Goal: Task Accomplishment & Management: Manage account settings

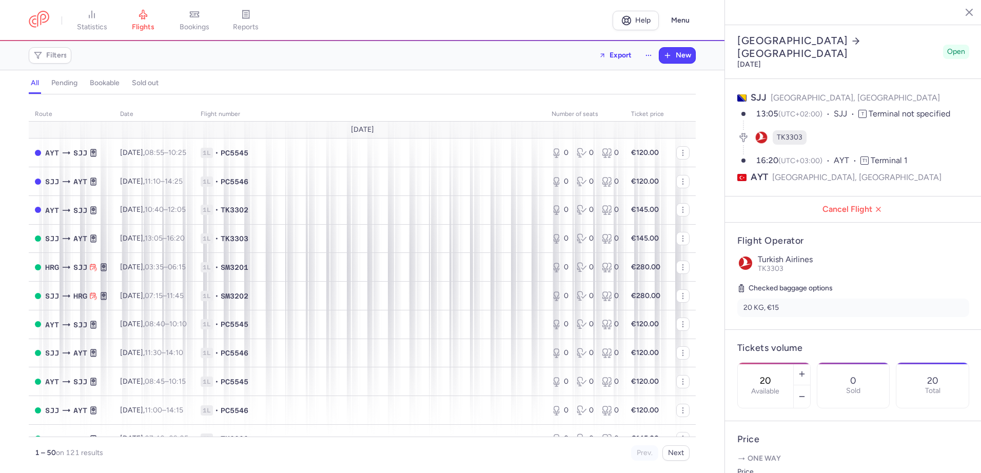
select select "days"
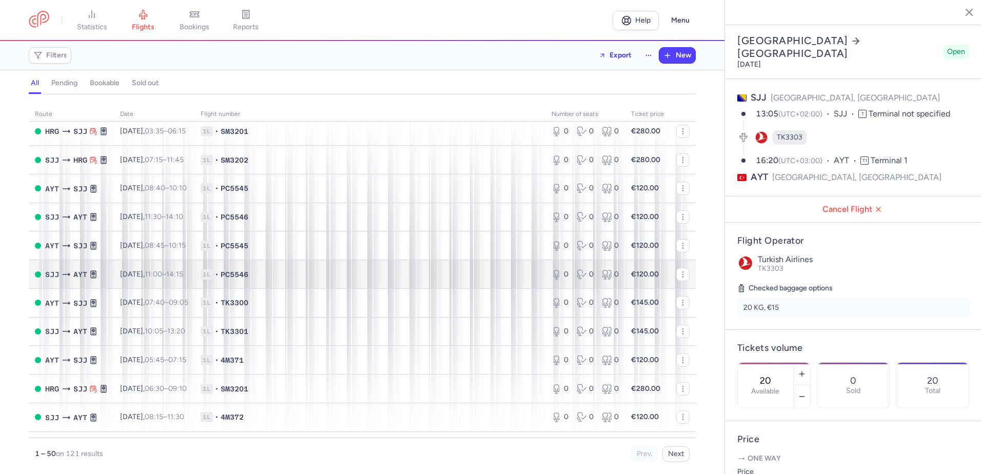
scroll to position [154, 0]
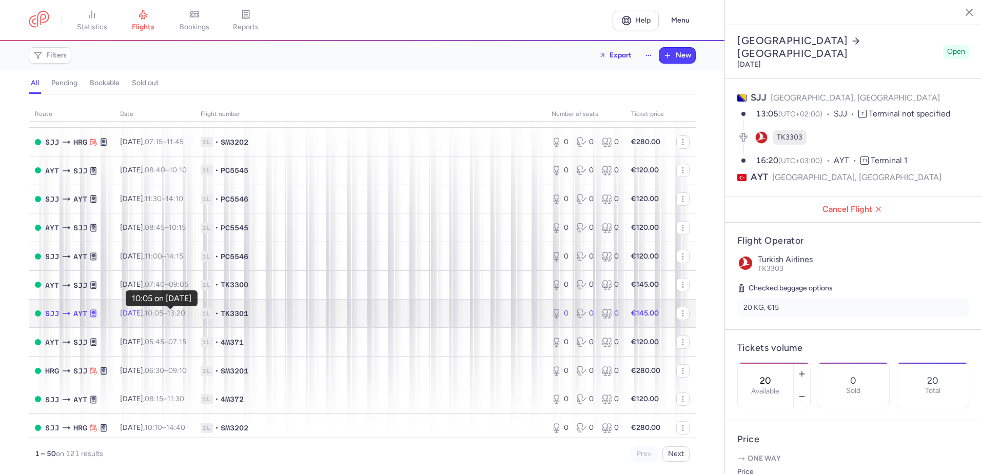
click at [161, 312] on time "10:05" at bounding box center [154, 313] width 18 height 9
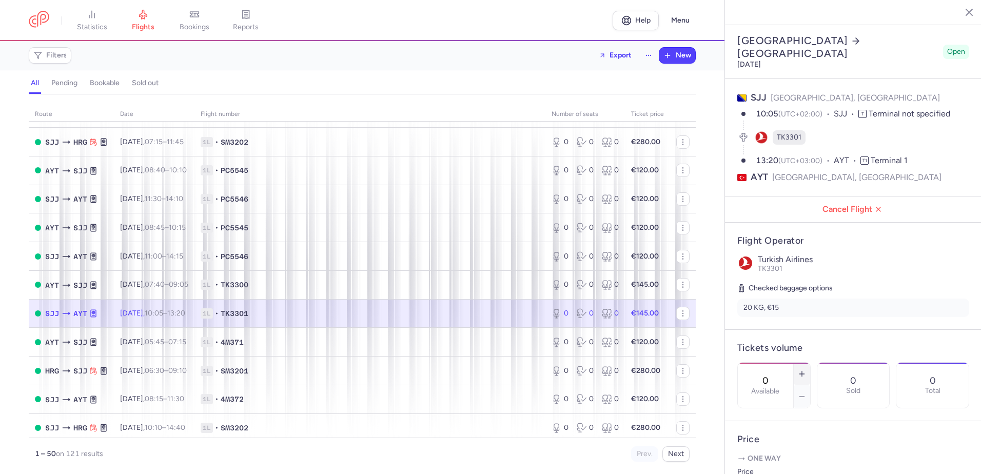
click at [806, 370] on icon "button" at bounding box center [802, 374] width 8 height 8
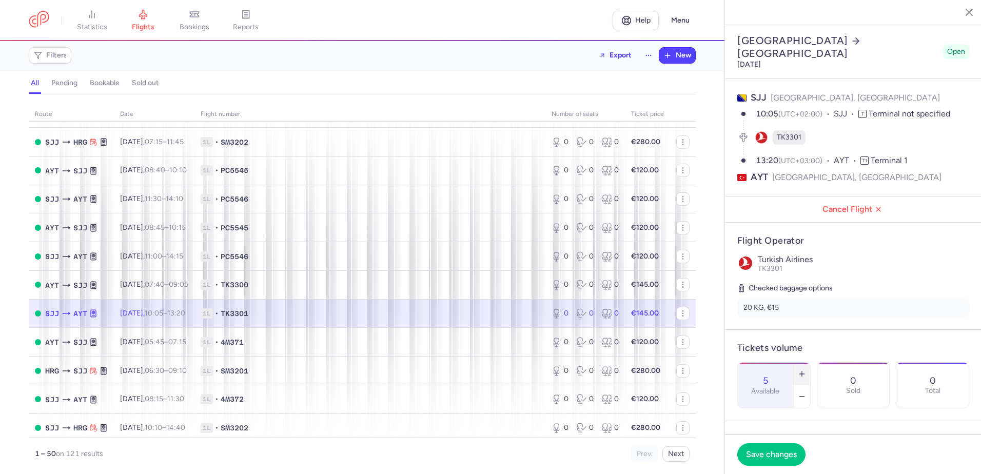
click at [806, 370] on icon "button" at bounding box center [802, 374] width 8 height 8
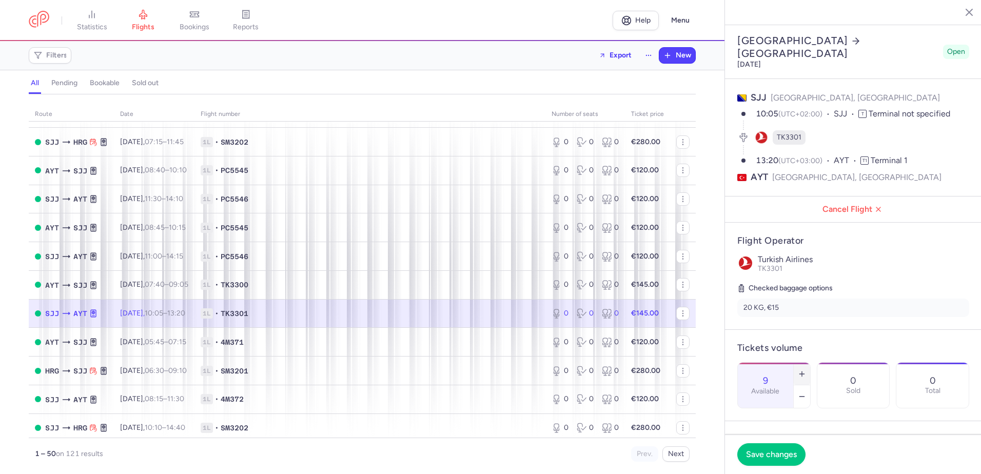
type input "10"
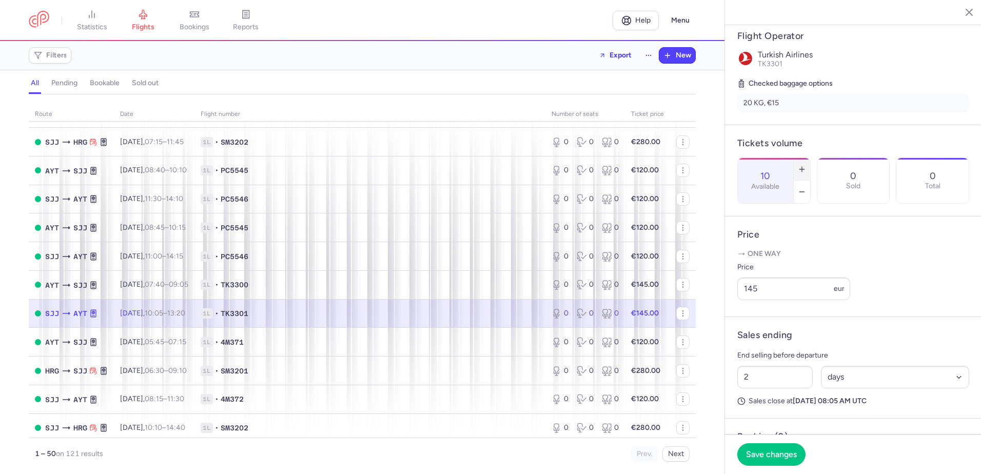
scroll to position [205, 0]
drag, startPoint x: 764, startPoint y: 302, endPoint x: 702, endPoint y: 294, distance: 63.0
click at [702, 294] on div "statistics flights bookings reports Help Menu Filters Export New all pending bo…" at bounding box center [490, 237] width 981 height 474
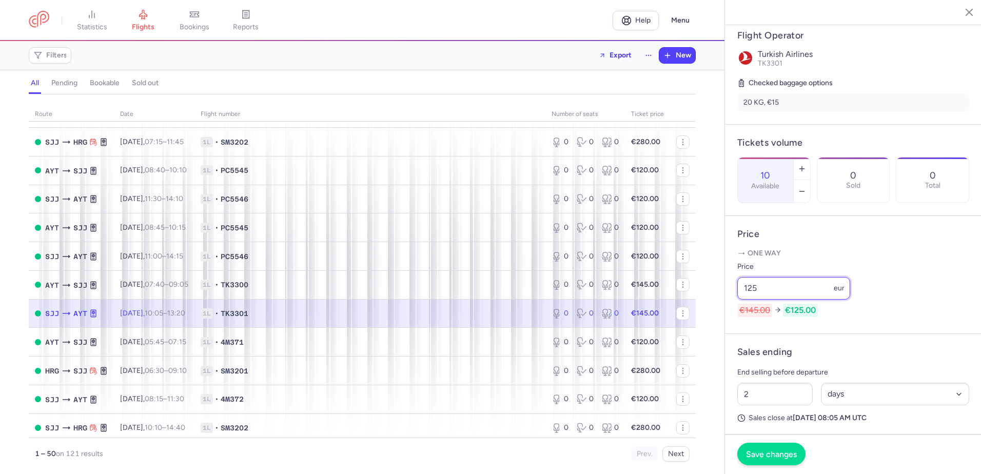
type input "125"
click at [759, 453] on span "Save changes" at bounding box center [771, 453] width 51 height 9
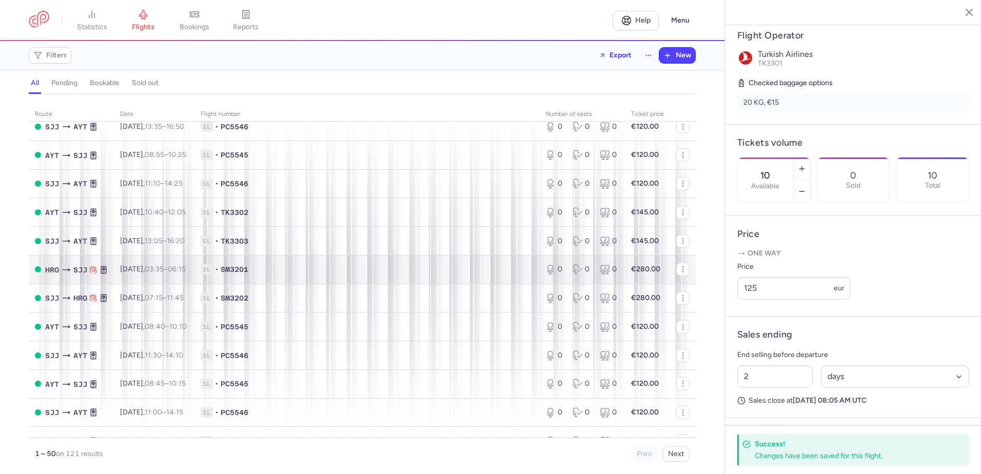
scroll to position [513, 0]
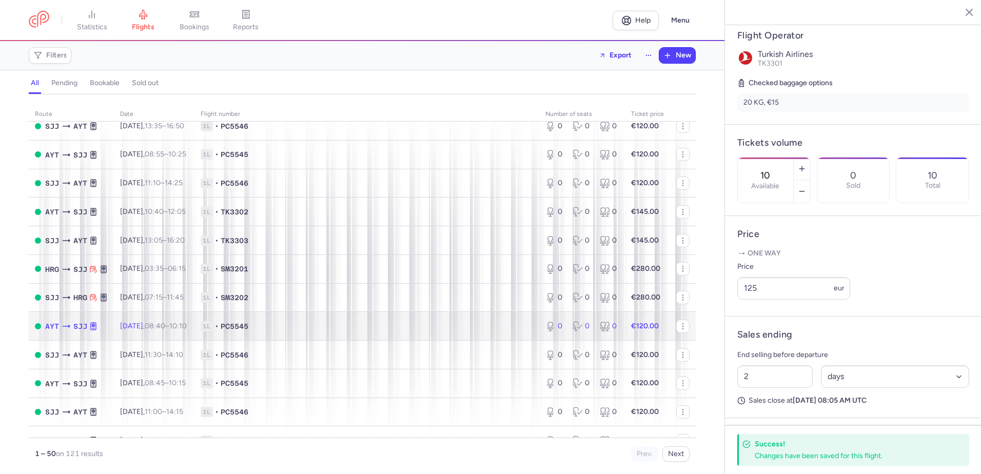
click at [170, 330] on td "Fri, 22 Aug, 08:40 – 10:10 +0" at bounding box center [154, 326] width 81 height 29
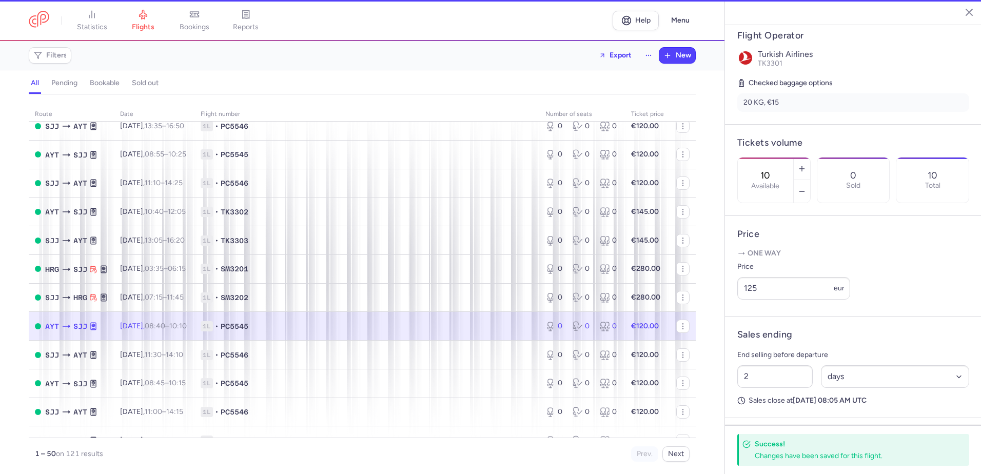
type input "0"
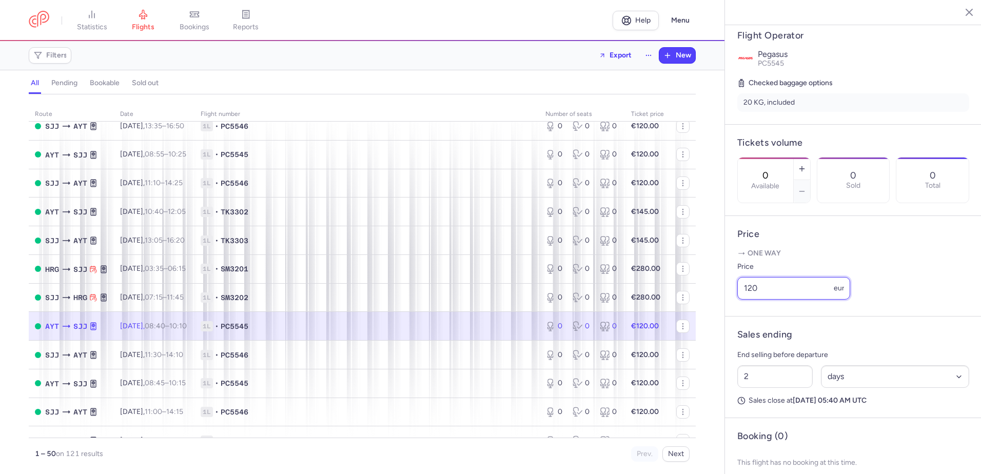
click at [777, 298] on input "120" at bounding box center [793, 288] width 113 height 23
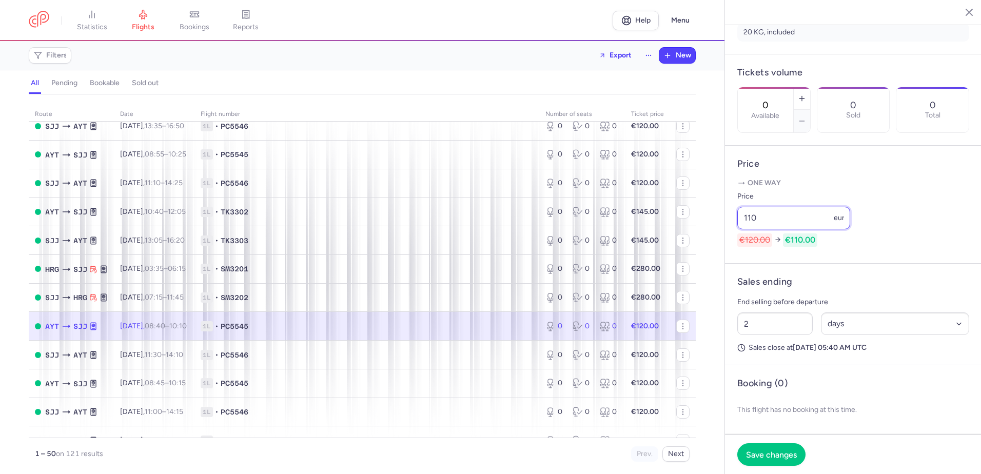
scroll to position [290, 0]
type input "110"
click at [796, 323] on input "2" at bounding box center [774, 323] width 75 height 23
click at [773, 451] on span "Save changes" at bounding box center [771, 453] width 51 height 9
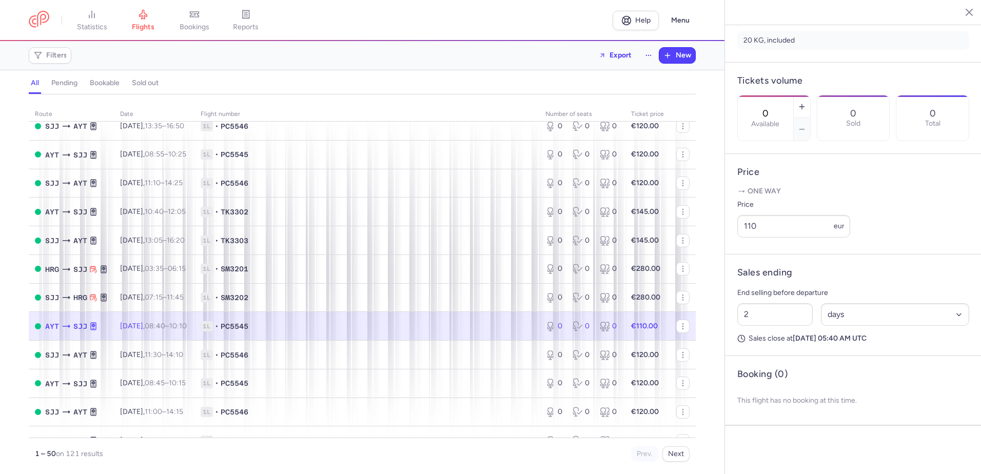
scroll to position [260, 0]
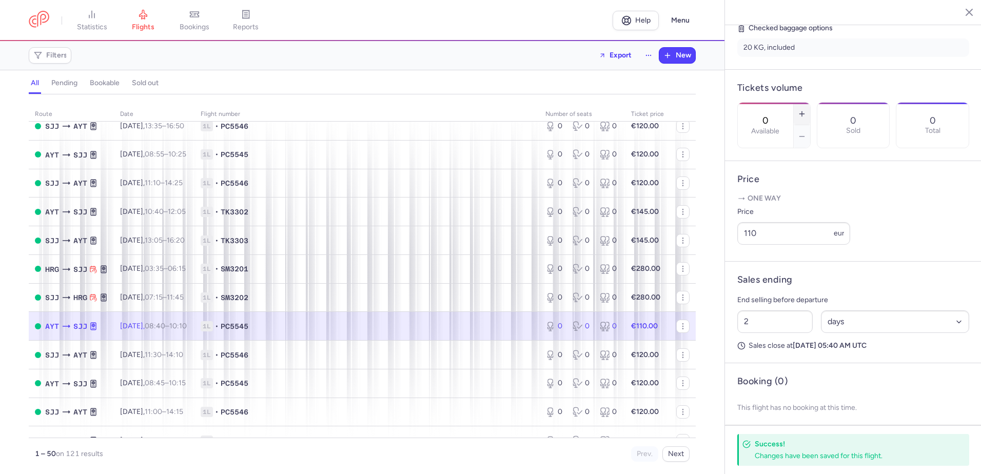
click at [810, 103] on button "button" at bounding box center [801, 114] width 16 height 23
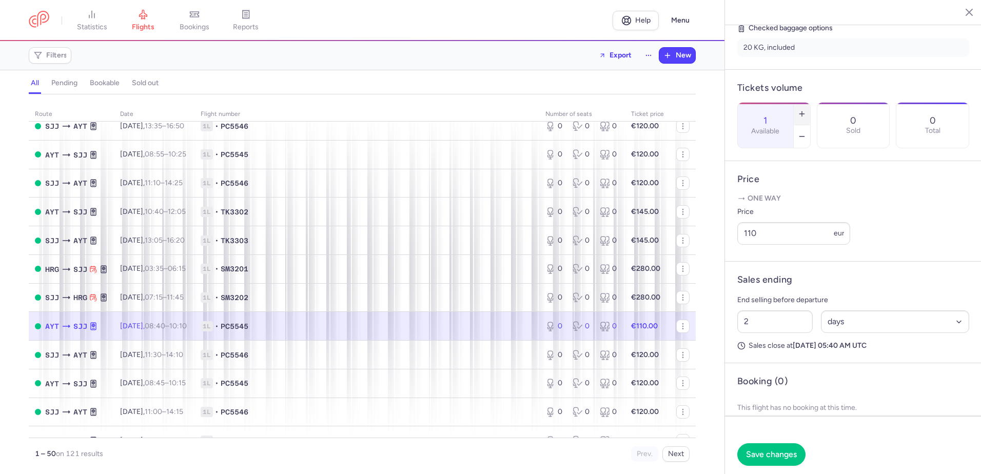
click at [810, 103] on button "button" at bounding box center [801, 114] width 16 height 23
click at [810, 105] on button "button" at bounding box center [801, 116] width 16 height 23
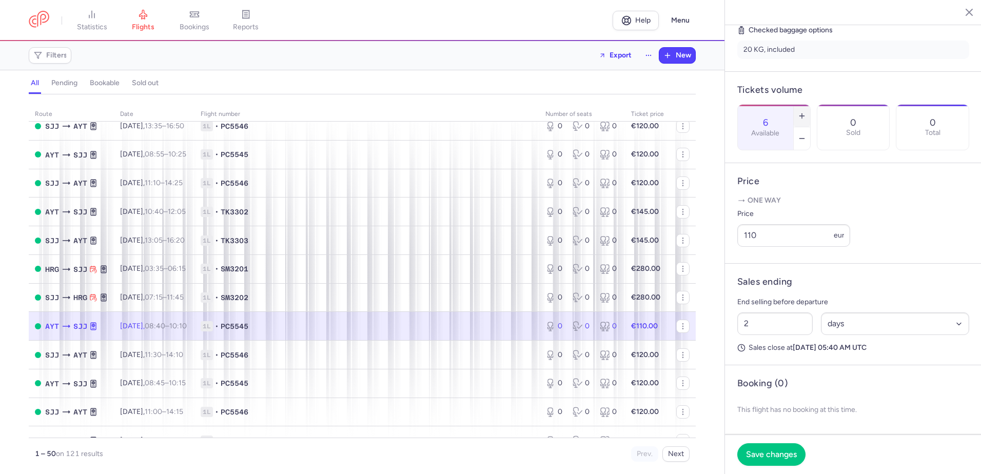
click at [810, 105] on button "button" at bounding box center [801, 116] width 16 height 23
type input "10"
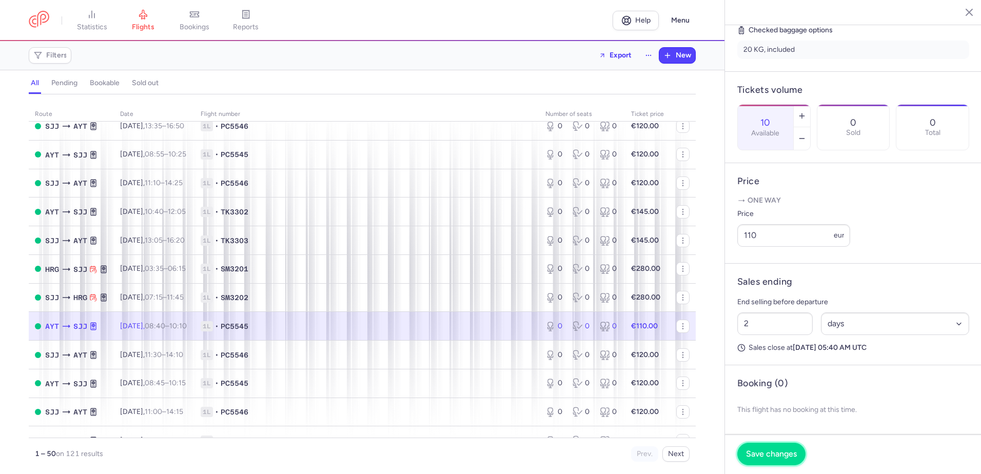
click at [762, 454] on span "Save changes" at bounding box center [771, 453] width 51 height 9
